Goal: Information Seeking & Learning: Find specific page/section

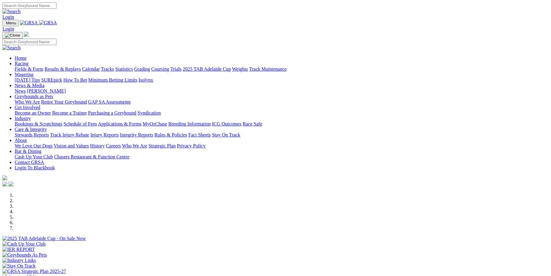
click at [47, 127] on link "Care & Integrity" at bounding box center [31, 129] width 32 height 5
click at [49, 132] on link "Stewards Reports" at bounding box center [32, 134] width 34 height 5
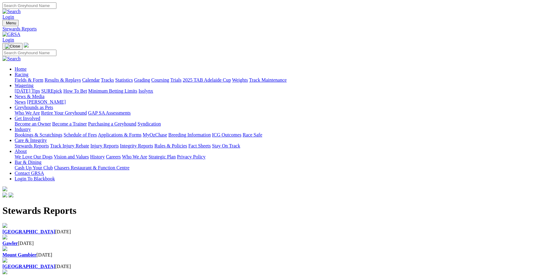
click at [265, 252] on div "Mount Gambier 14 Aug 2025" at bounding box center [275, 254] width 546 height 5
